Goal: Information Seeking & Learning: Learn about a topic

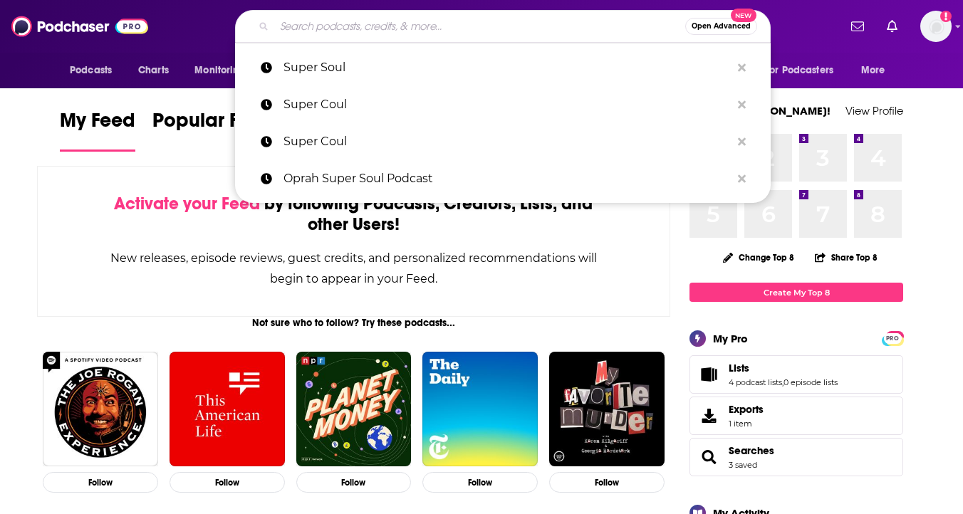
click at [428, 24] on input "Search podcasts, credits, & more..." at bounding box center [479, 26] width 411 height 23
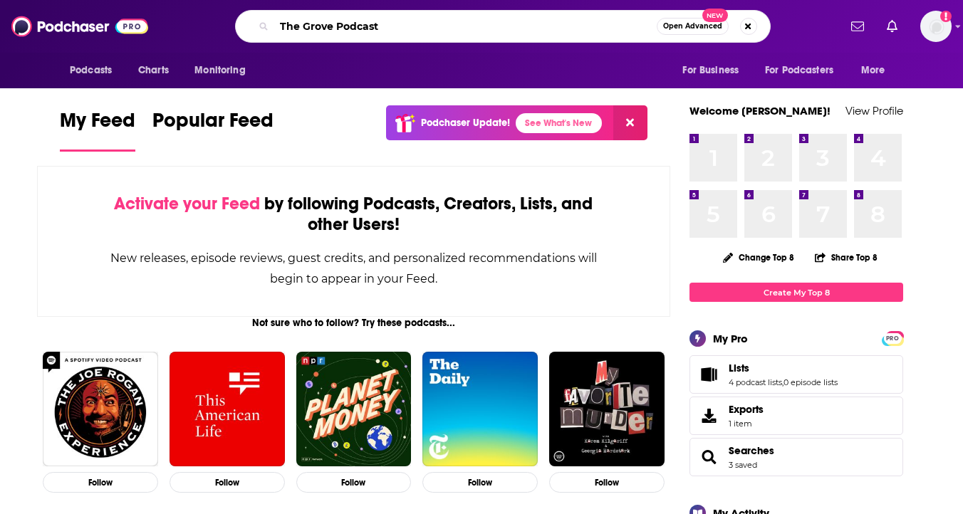
type input "The Grove Podcast"
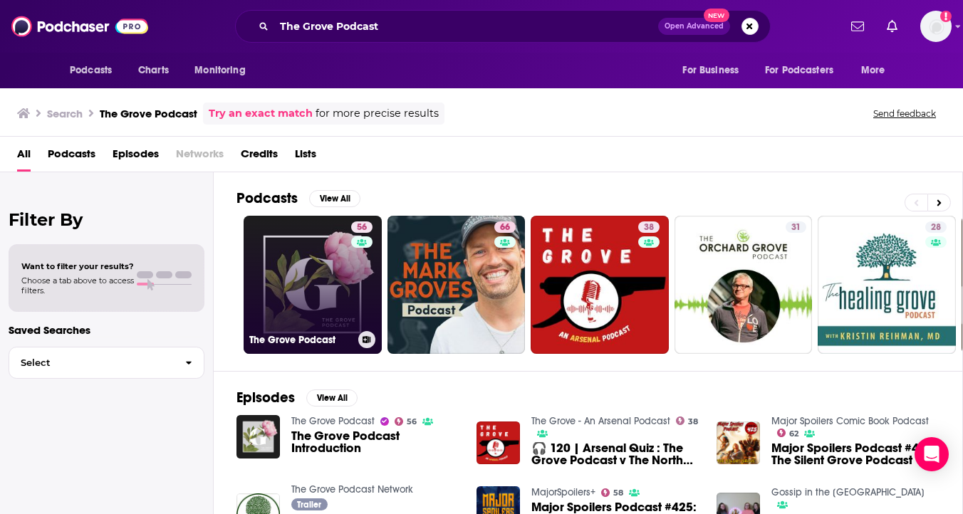
click at [323, 279] on link "56 The Grove Podcast" at bounding box center [313, 285] width 138 height 138
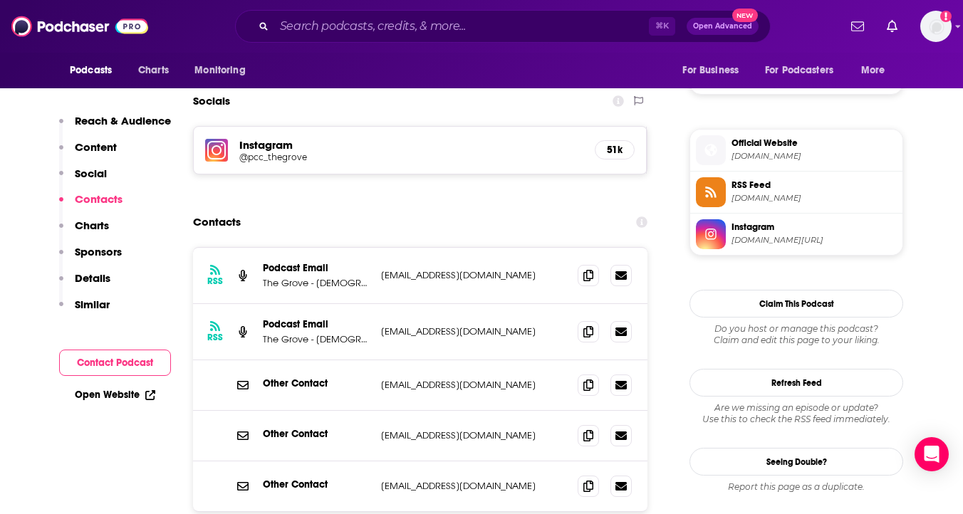
scroll to position [1221, 0]
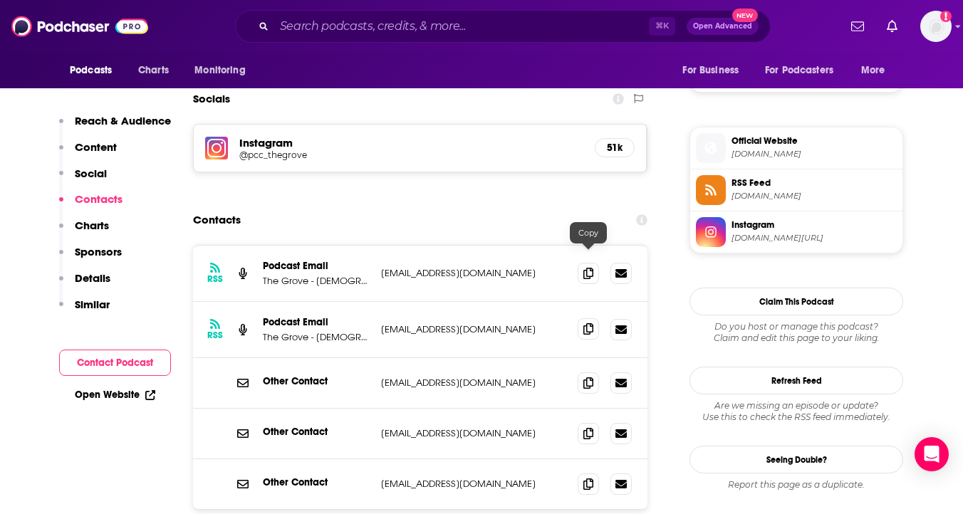
click at [587, 318] on span at bounding box center [588, 328] width 21 height 21
